Goal: Task Accomplishment & Management: Manage account settings

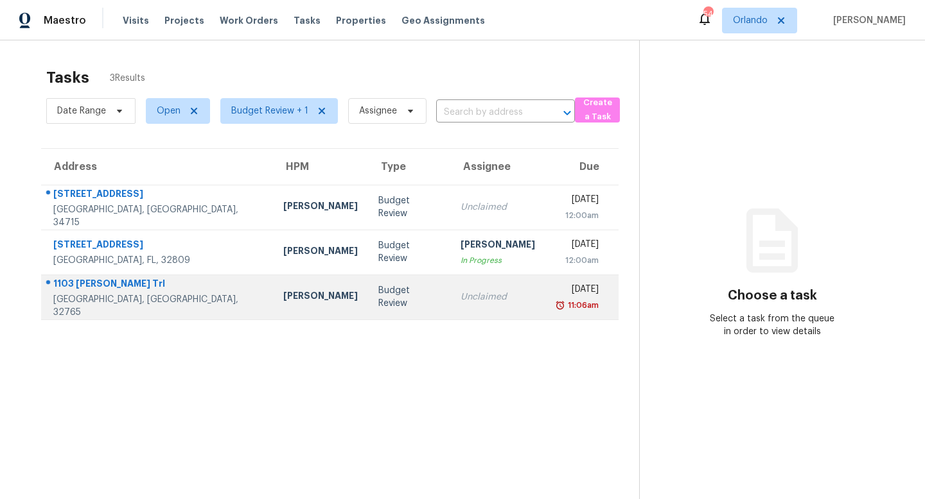
click at [372, 294] on td "Budget Review" at bounding box center [409, 297] width 82 height 45
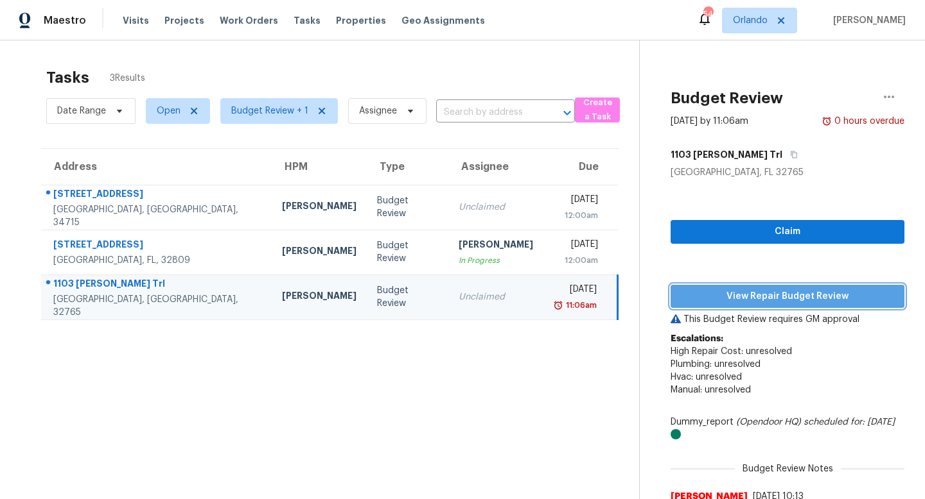
click at [788, 296] on span "View Repair Budget Review" at bounding box center [787, 297] width 213 height 16
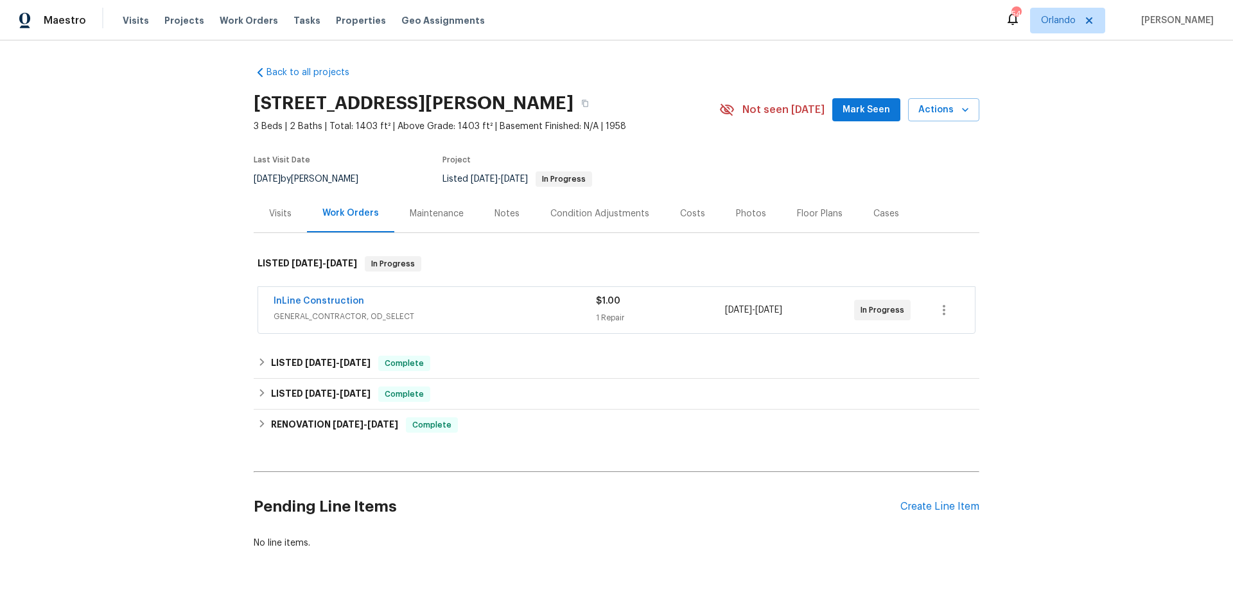
click at [508, 300] on div "InLine Construction" at bounding box center [435, 302] width 322 height 15
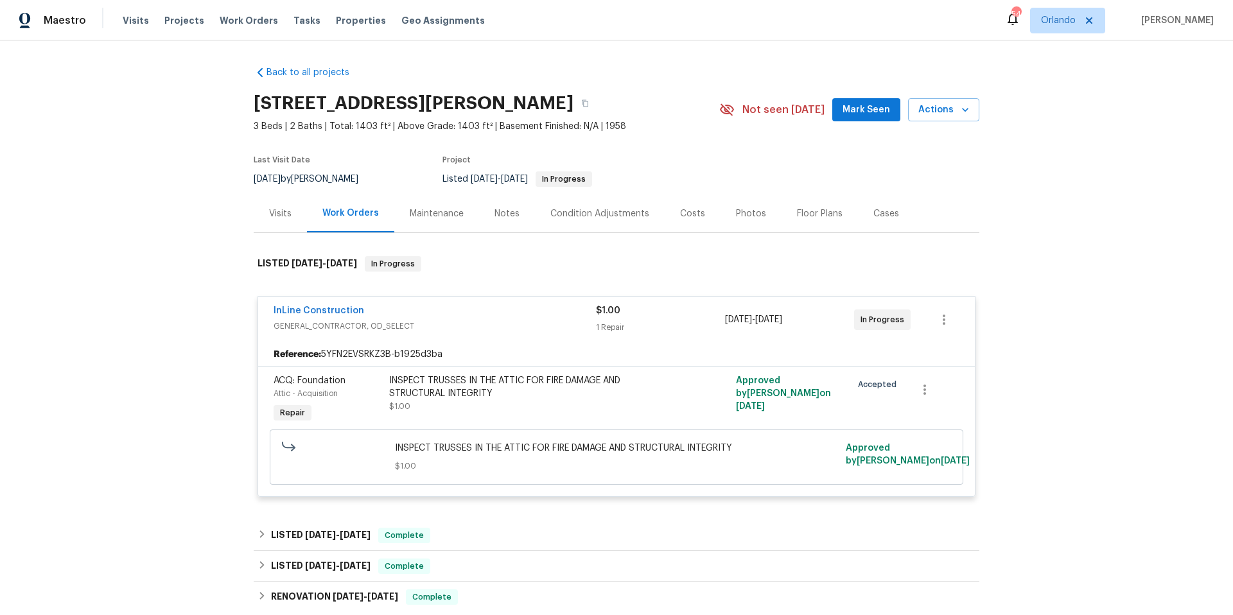
click at [512, 390] on div "INSPECT TRUSSES IN THE ATTIC FOR FIRE DAMAGE AND STRUCTURAL INTEGRITY" at bounding box center [529, 387] width 281 height 26
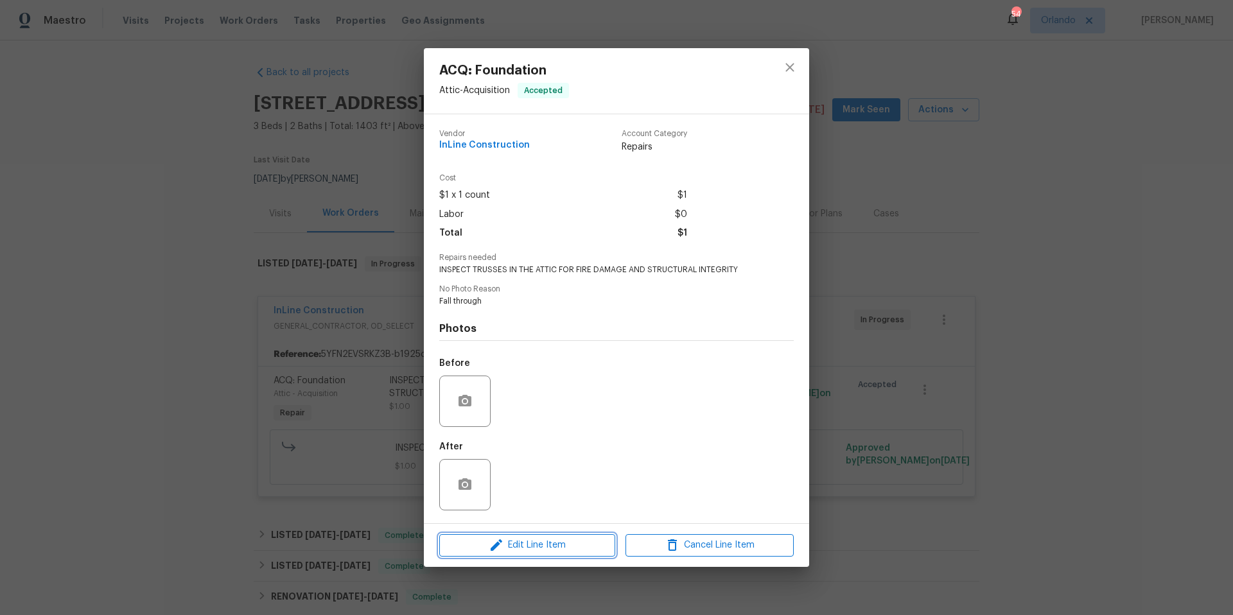
click at [549, 544] on span "Edit Line Item" at bounding box center [527, 545] width 168 height 16
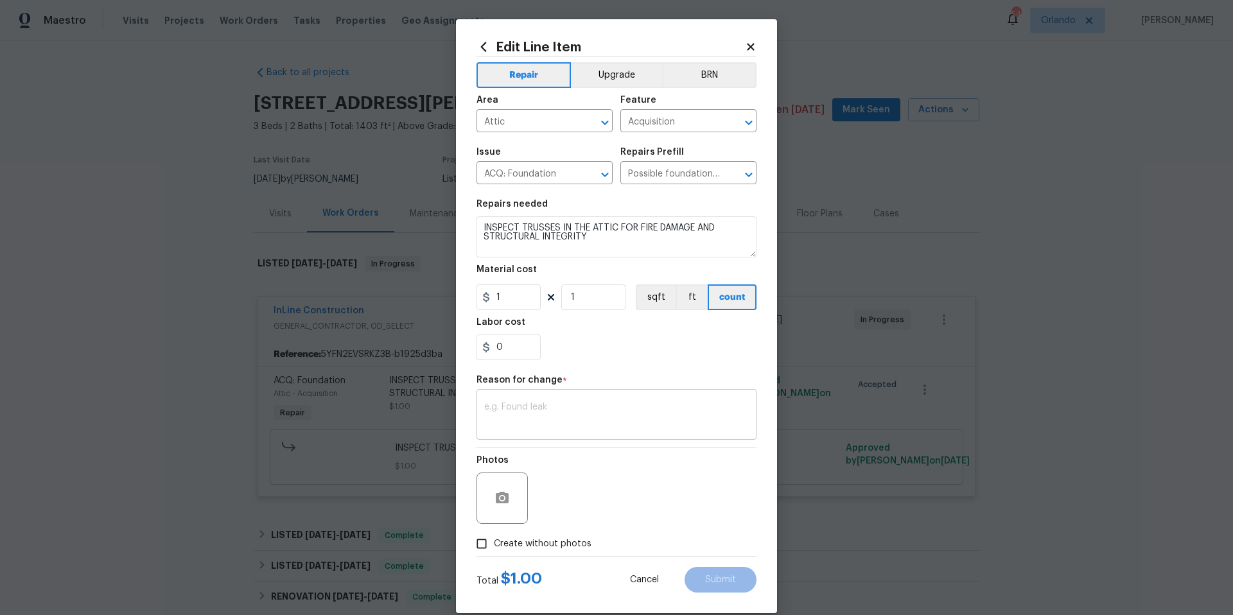
click at [494, 399] on div "x ​" at bounding box center [616, 416] width 280 height 48
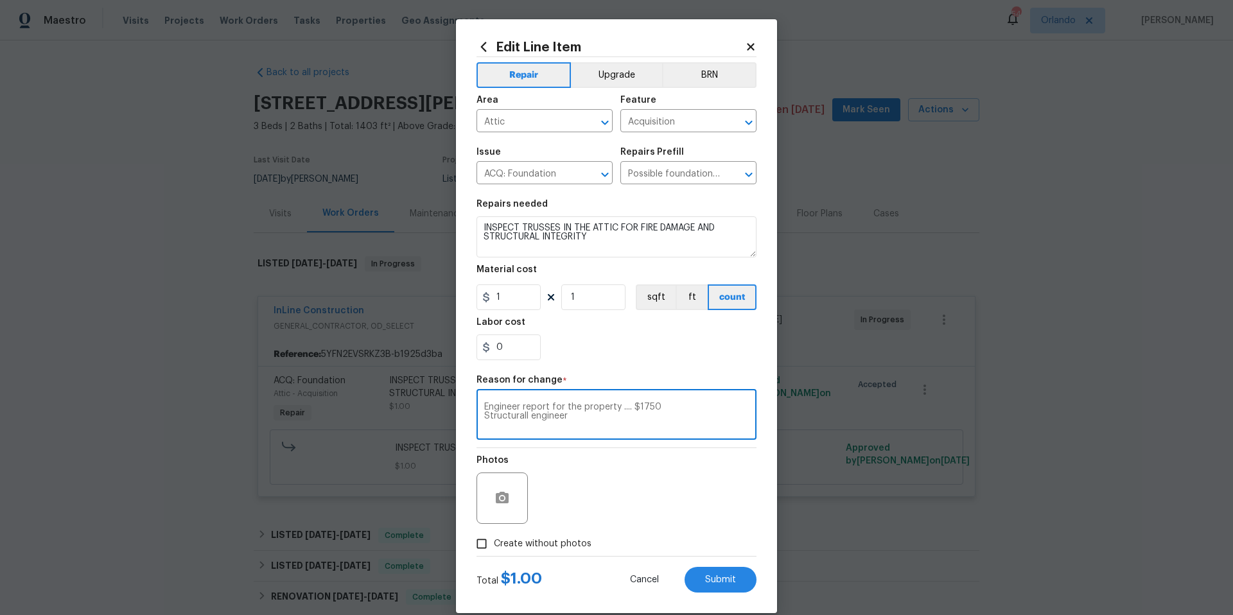
click at [531, 415] on textarea "Engineer report for the property .... $1750 Structurall engineer" at bounding box center [616, 416] width 265 height 27
click at [587, 415] on textarea "Engineer report for the property .... $1750 Structural engineer" at bounding box center [616, 416] width 265 height 27
drag, startPoint x: 530, startPoint y: 423, endPoint x: 482, endPoint y: 405, distance: 52.0
click at [482, 405] on div "Engineer report for the property .... $1750 Structural engineer drawings and st…" at bounding box center [616, 416] width 280 height 48
type textarea "Engineer report for the property .... $1750 Structural engineer drawings and st…"
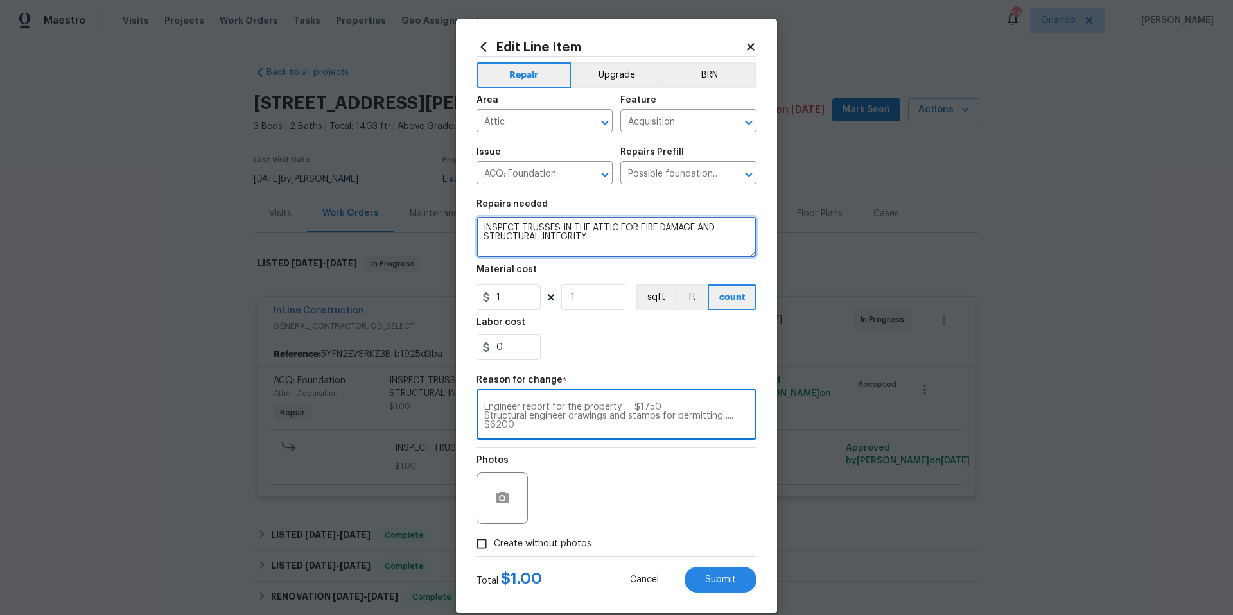
click at [594, 241] on textarea "INSPECT TRUSSES IN THE ATTIC FOR FIRE DAMAGE AND STRUCTURAL INTEGRITY" at bounding box center [616, 236] width 280 height 41
paste textarea "Engineer report for the property .... $1750 Structural engineer drawings and st…"
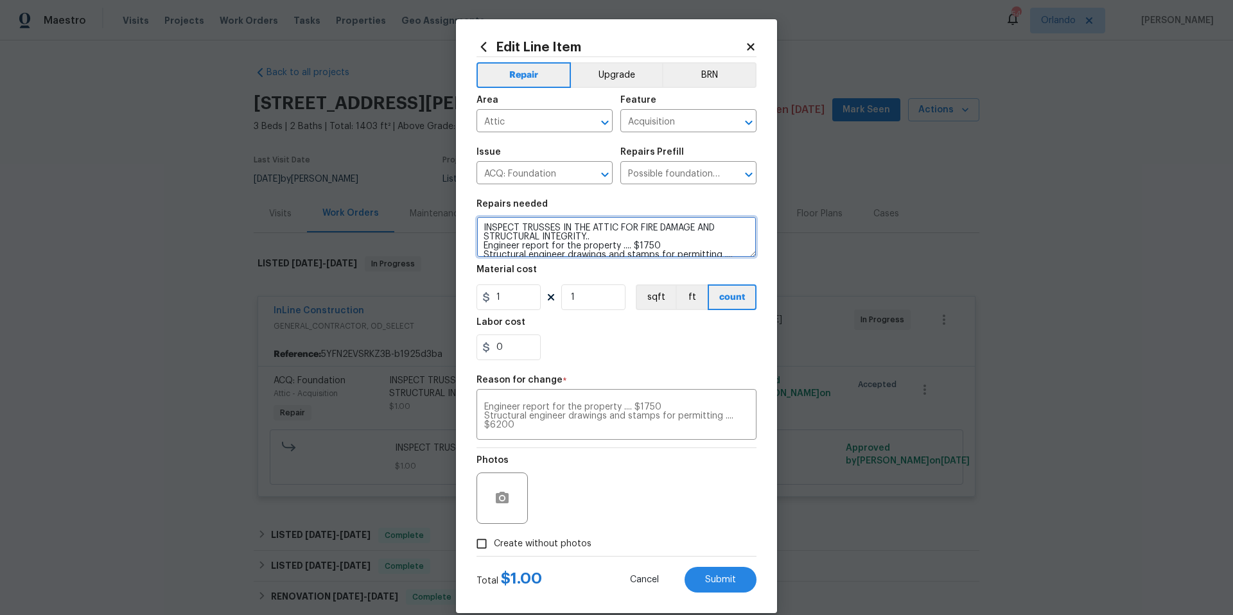
scroll to position [12, 0]
drag, startPoint x: 668, startPoint y: 236, endPoint x: 622, endPoint y: 237, distance: 46.2
click at [622, 237] on textarea "INSPECT TRUSSES IN THE ATTIC FOR FIRE DAMAGE AND STRUCTURAL INTEGRITY.. Enginee…" at bounding box center [616, 236] width 280 height 41
click at [522, 250] on textarea "INSPECT TRUSSES IN THE ATTIC FOR FIRE DAMAGE AND STRUCTURAL INTEGRITY.. Enginee…" at bounding box center [616, 236] width 280 height 41
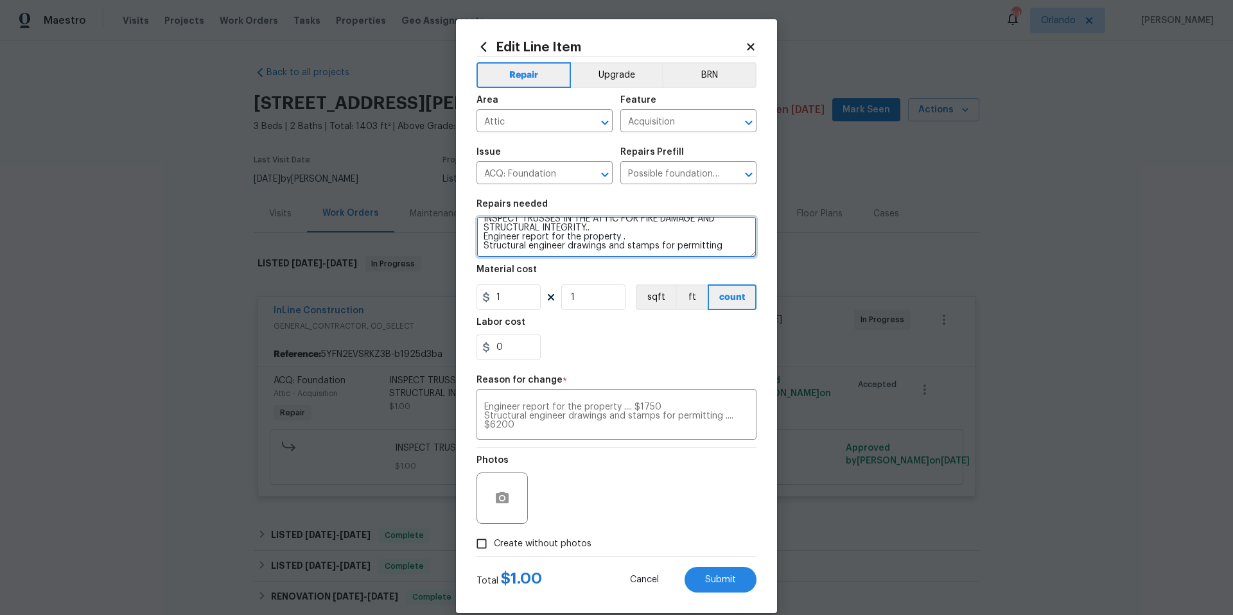
type textarea "INSPECT TRUSSES IN THE ATTIC FOR FIRE DAMAGE AND STRUCTURAL INTEGRITY.. Enginee…"
drag, startPoint x: 505, startPoint y: 298, endPoint x: 487, endPoint y: 299, distance: 18.0
click at [487, 298] on div "1" at bounding box center [508, 297] width 64 height 26
type input "7950"
click at [634, 346] on div "0" at bounding box center [616, 347] width 280 height 26
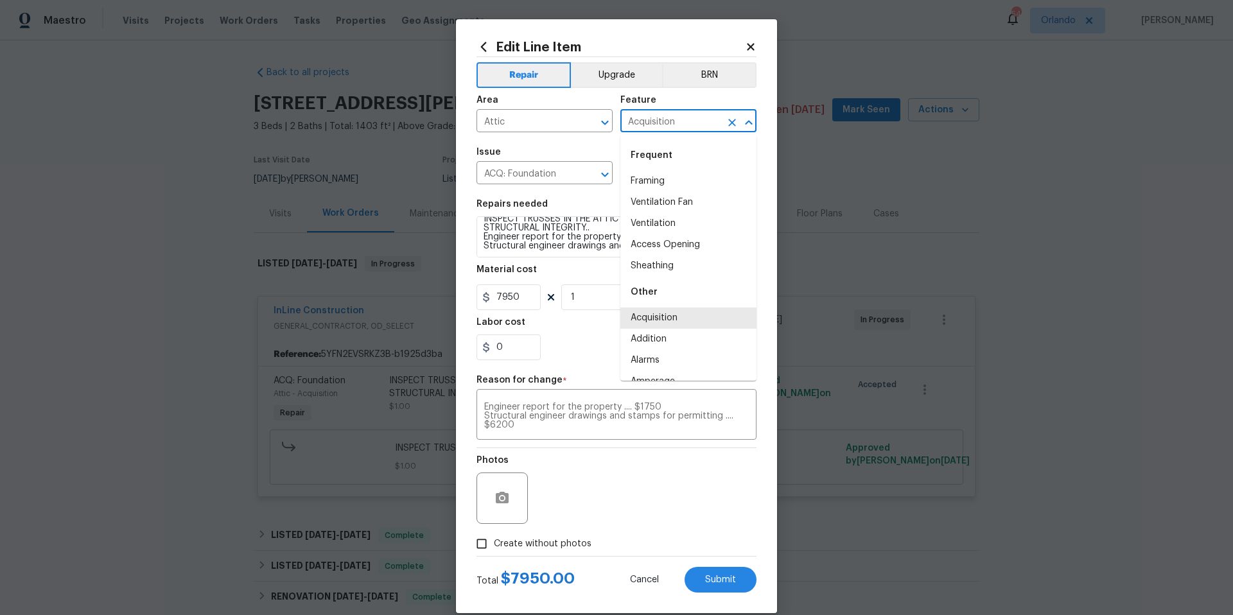
click at [715, 125] on input "Acquisition" at bounding box center [670, 122] width 100 height 20
click at [648, 177] on li "Framing" at bounding box center [688, 181] width 136 height 21
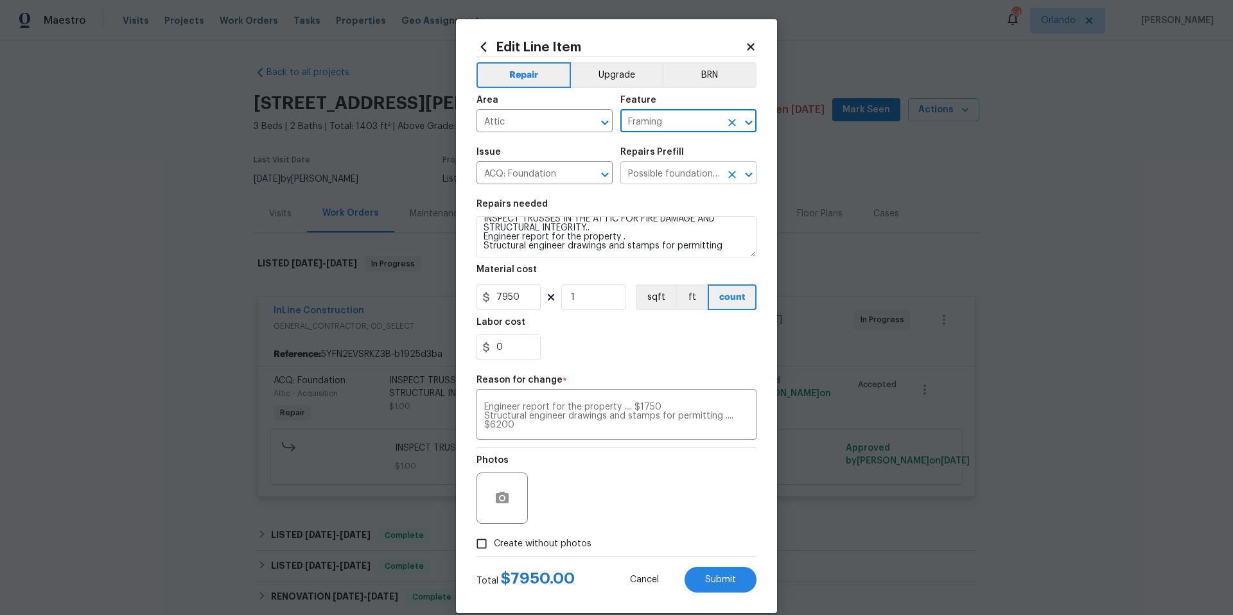
click at [699, 172] on input "Possible foundation issues - Level 1 Superficial $999.00" at bounding box center [670, 174] width 100 height 20
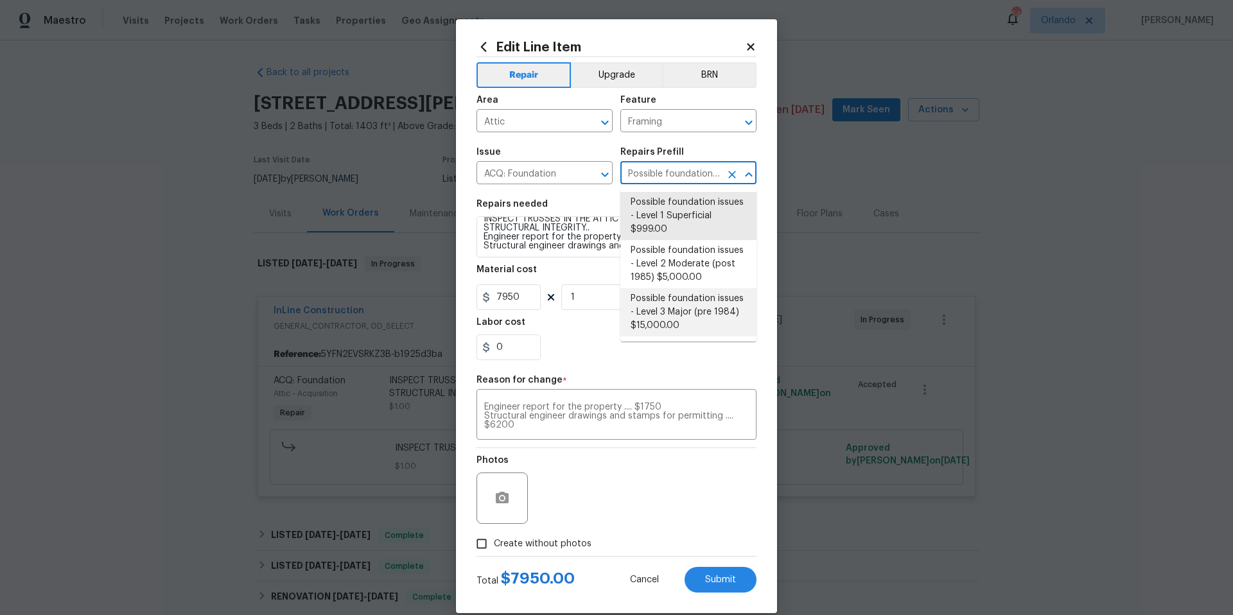
click at [688, 297] on li "Possible foundation issues - Level 3 Major (pre 1984) $15,000.00" at bounding box center [688, 312] width 136 height 48
type input "Acquisition"
type input "Possible foundation issues - Level 3 Major (pre 1984) $15,000.00"
type textarea "Possible foundation issues - Level 3 Major: Disclaimer: This is NOT a technical…"
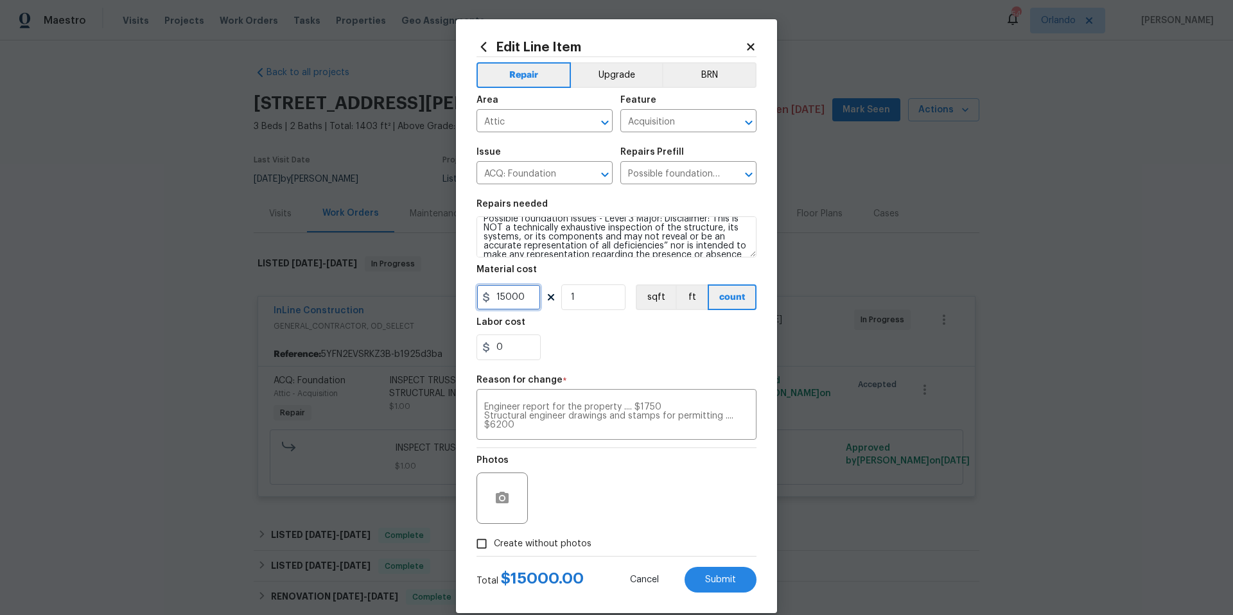
drag, startPoint x: 534, startPoint y: 297, endPoint x: 472, endPoint y: 302, distance: 61.8
click at [472, 302] on div "Edit Line Item Repair Upgrade BRN Area Attic ​ Feature Acquisition ​ Issue ACQ:…" at bounding box center [616, 316] width 321 height 594
type input "7950"
click at [559, 349] on div "0" at bounding box center [616, 347] width 280 height 26
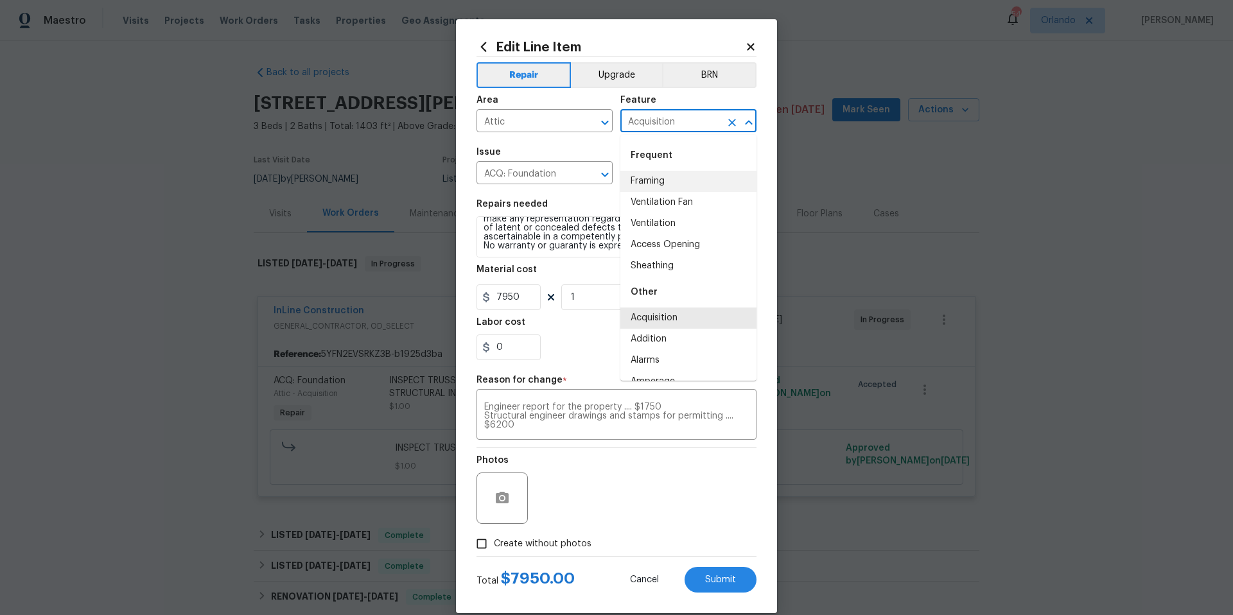
click at [713, 126] on input "Acquisition" at bounding box center [670, 122] width 100 height 20
click at [652, 266] on li "Overall" at bounding box center [688, 264] width 136 height 21
type input "Overall"
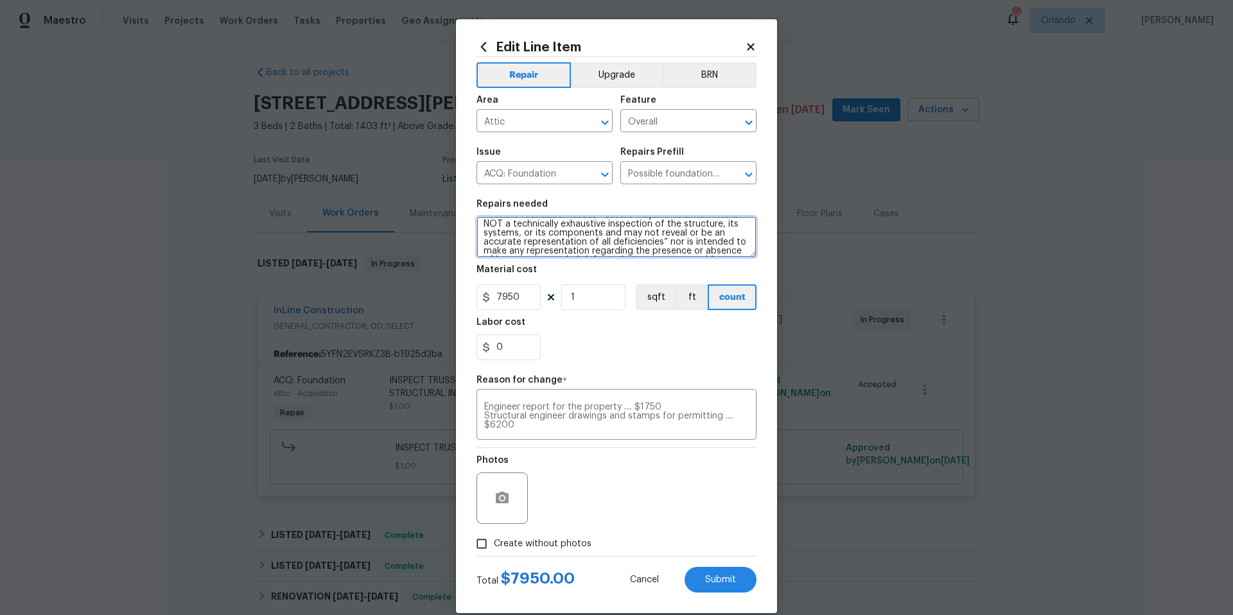
scroll to position [0, 0]
drag, startPoint x: 697, startPoint y: 244, endPoint x: 448, endPoint y: 216, distance: 250.0
click at [448, 216] on div "Edit Line Item Repair Upgrade BRN Area Attic ​ Feature Overall ​ Issue ACQ: Fou…" at bounding box center [616, 307] width 1233 height 615
type textarea "Engineering inspection and initial report Engineers stamped drawings and detail…"
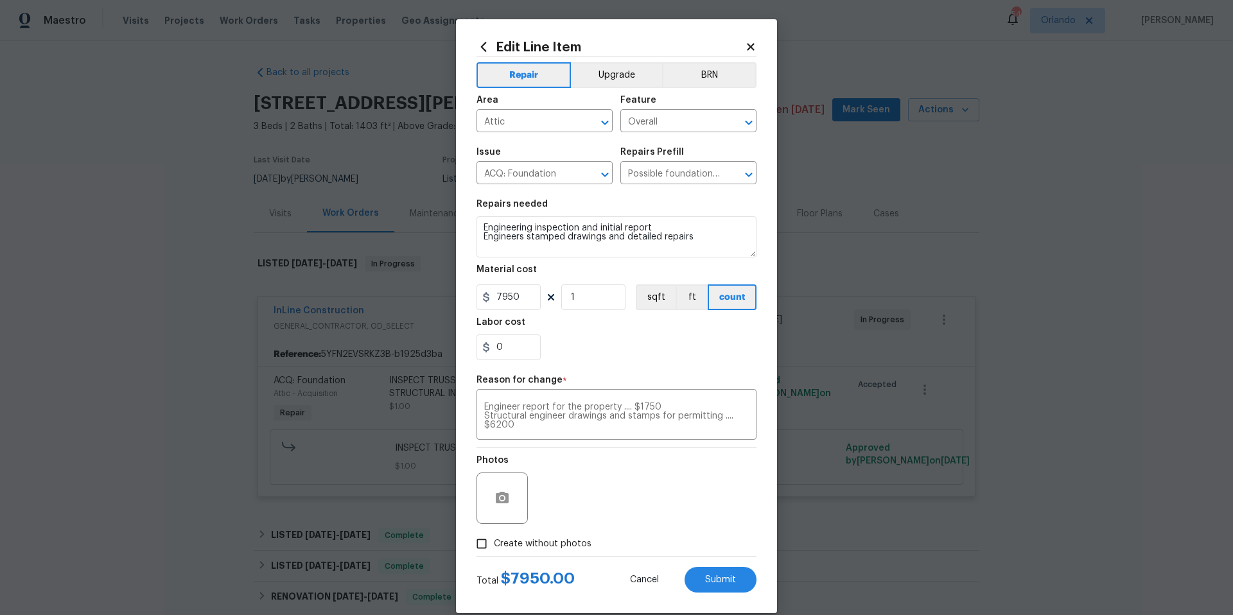
click at [479, 544] on input "Create without photos" at bounding box center [481, 544] width 24 height 24
checkbox input "true"
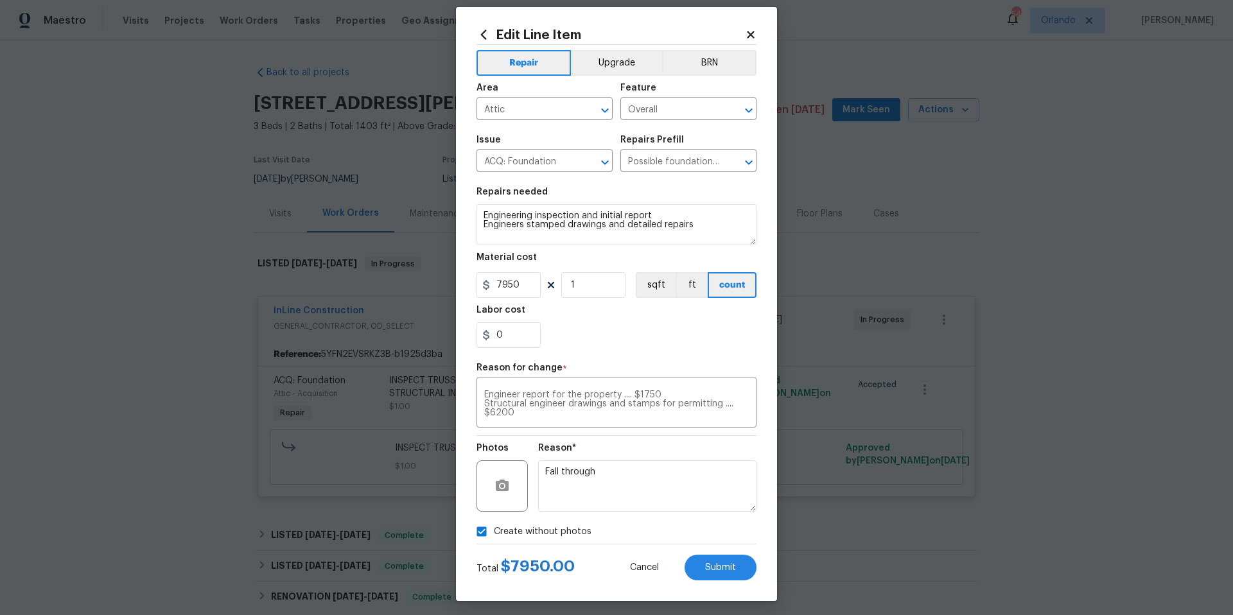
scroll to position [14, 0]
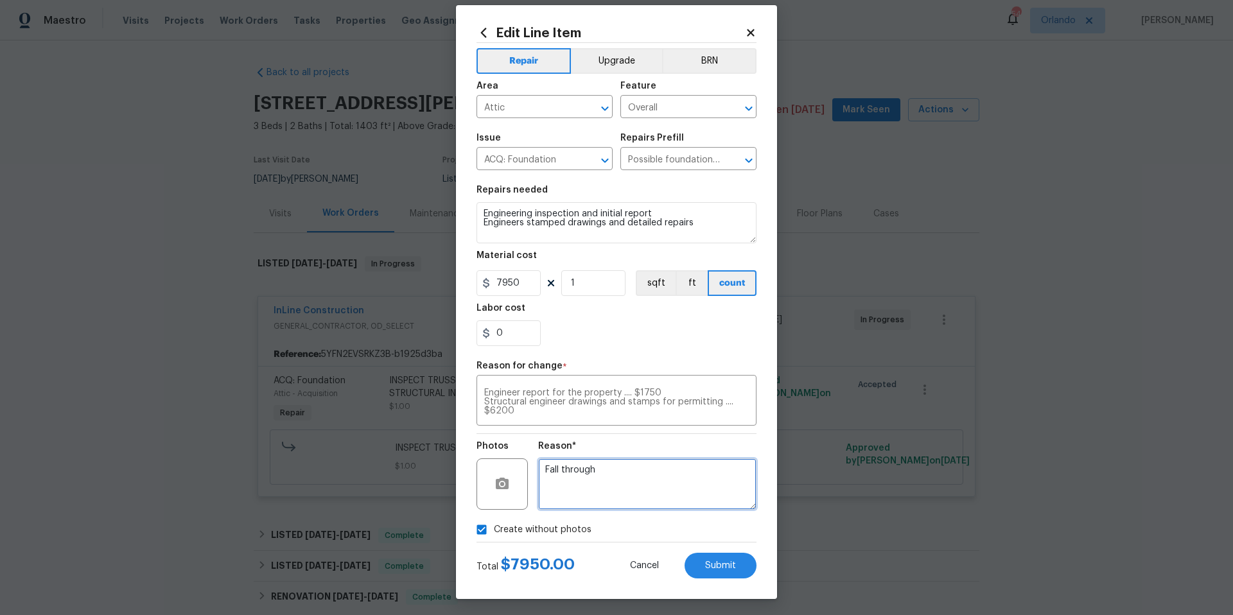
click at [605, 471] on textarea "Fall through" at bounding box center [647, 483] width 218 height 51
click at [742, 570] on button "Submit" at bounding box center [720, 566] width 72 height 26
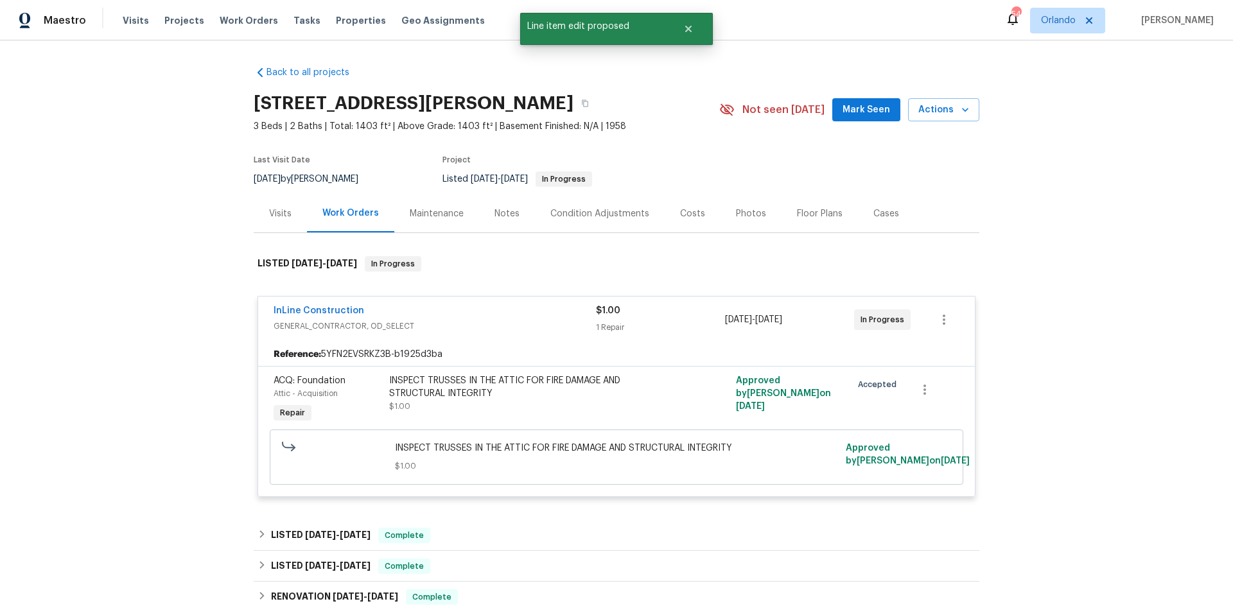
scroll to position [0, 0]
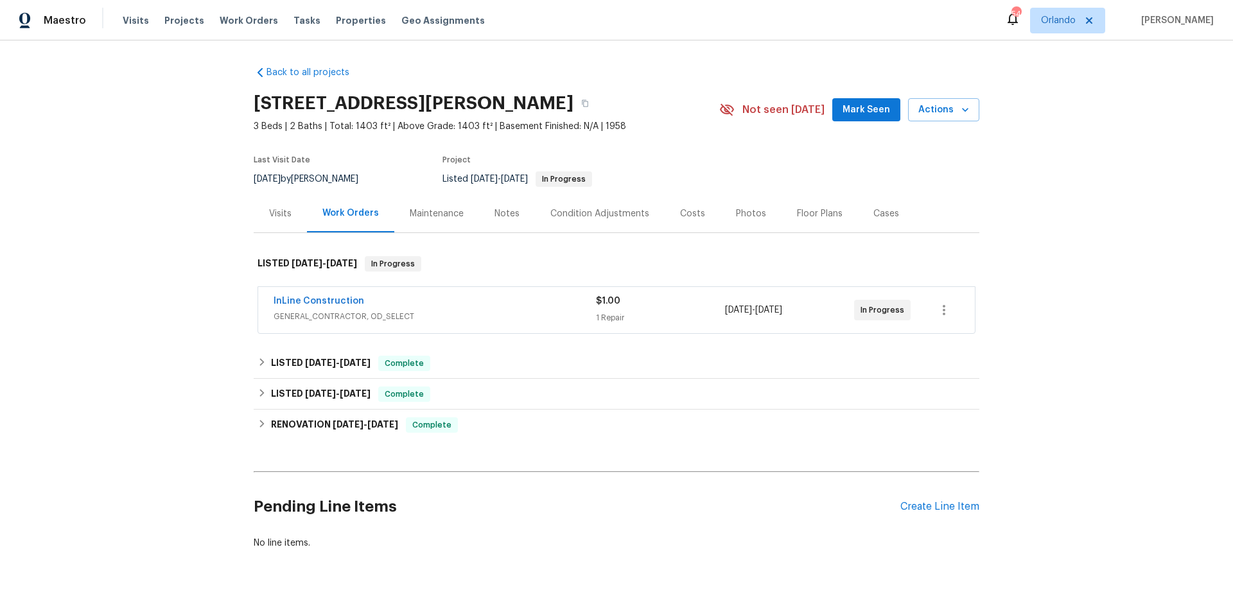
click at [506, 302] on div "InLine Construction" at bounding box center [435, 302] width 322 height 15
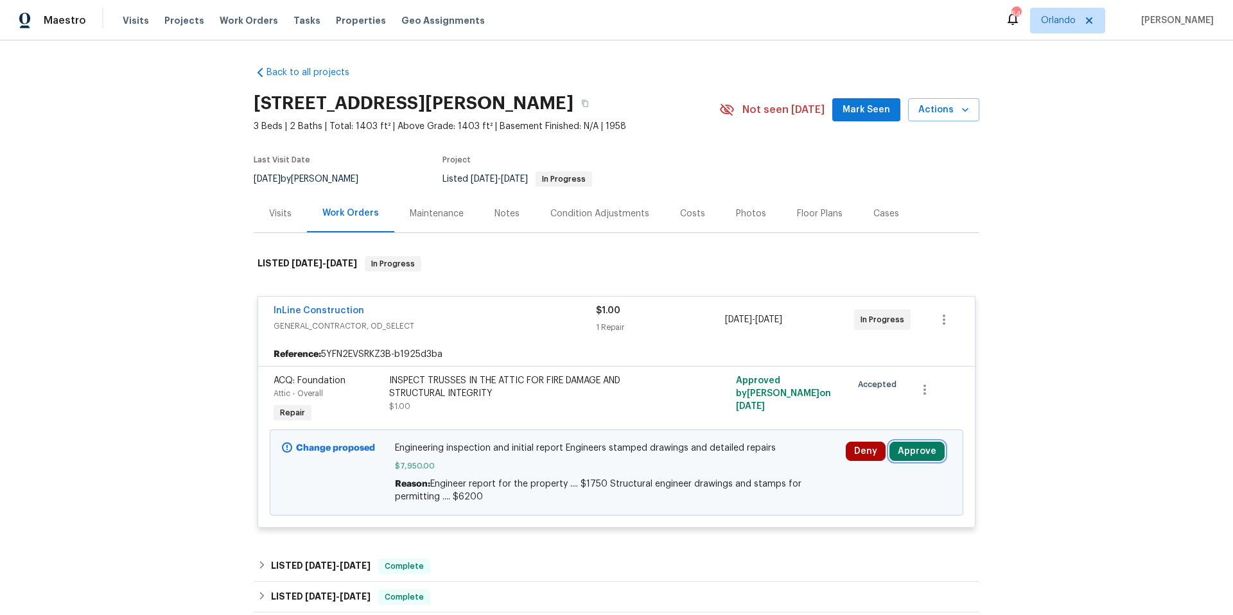
click at [916, 455] on button "Approve" at bounding box center [916, 451] width 55 height 19
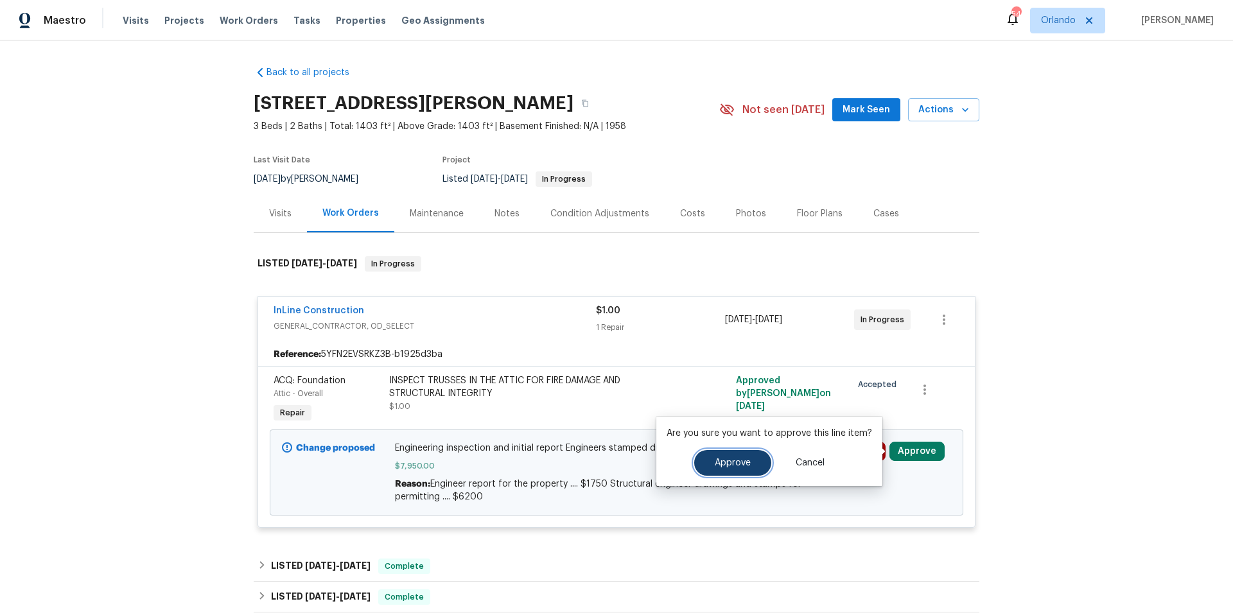
click at [730, 465] on span "Approve" at bounding box center [733, 463] width 36 height 10
